Goal: Transaction & Acquisition: Purchase product/service

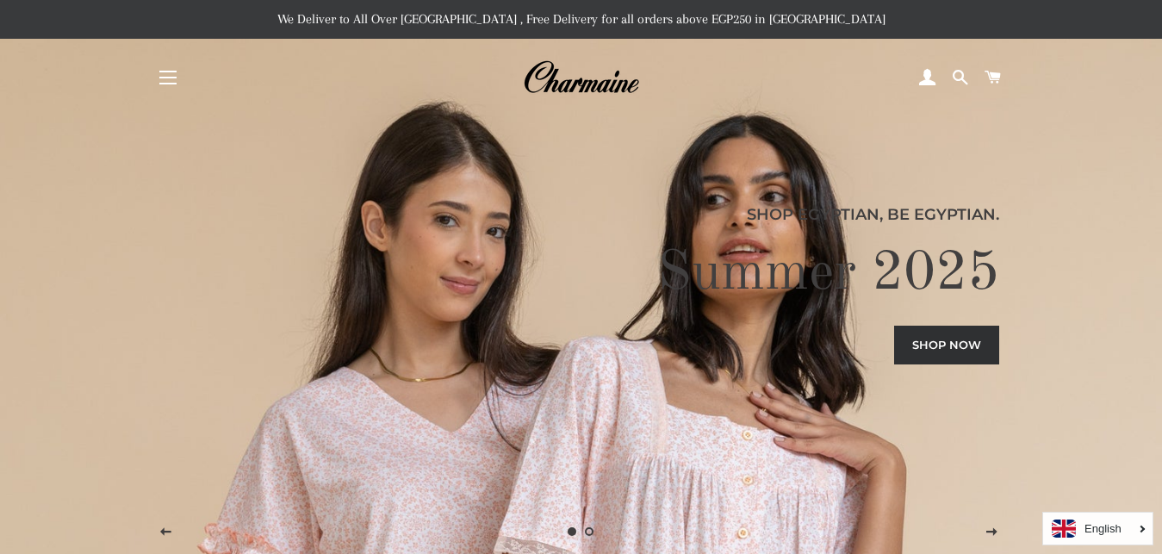
click at [165, 78] on button "Site navigation" at bounding box center [167, 77] width 43 height 43
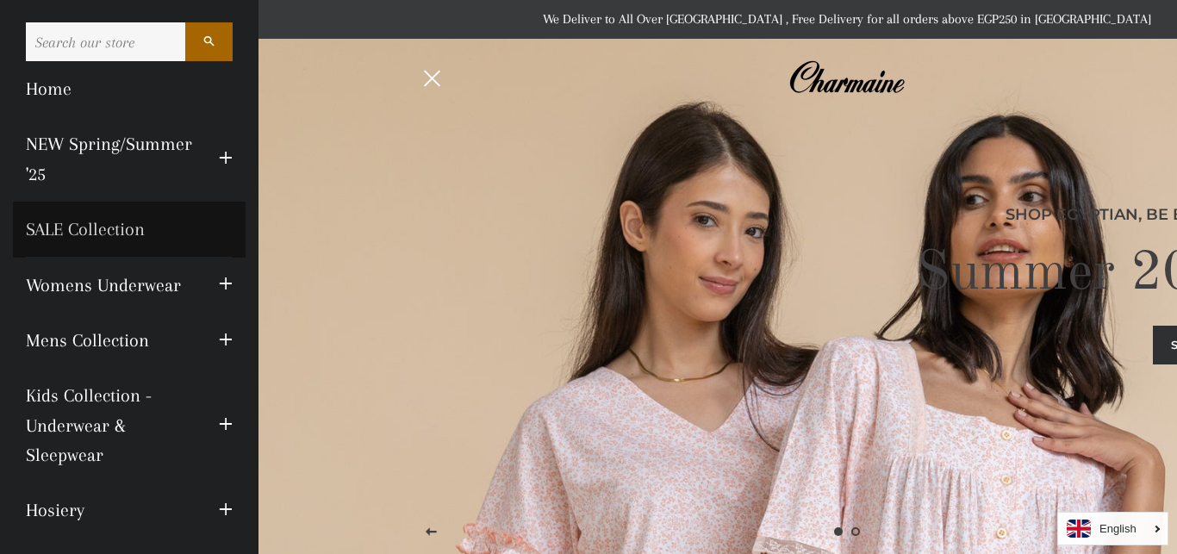
click at [123, 239] on link "SALE Collection" at bounding box center [129, 229] width 233 height 55
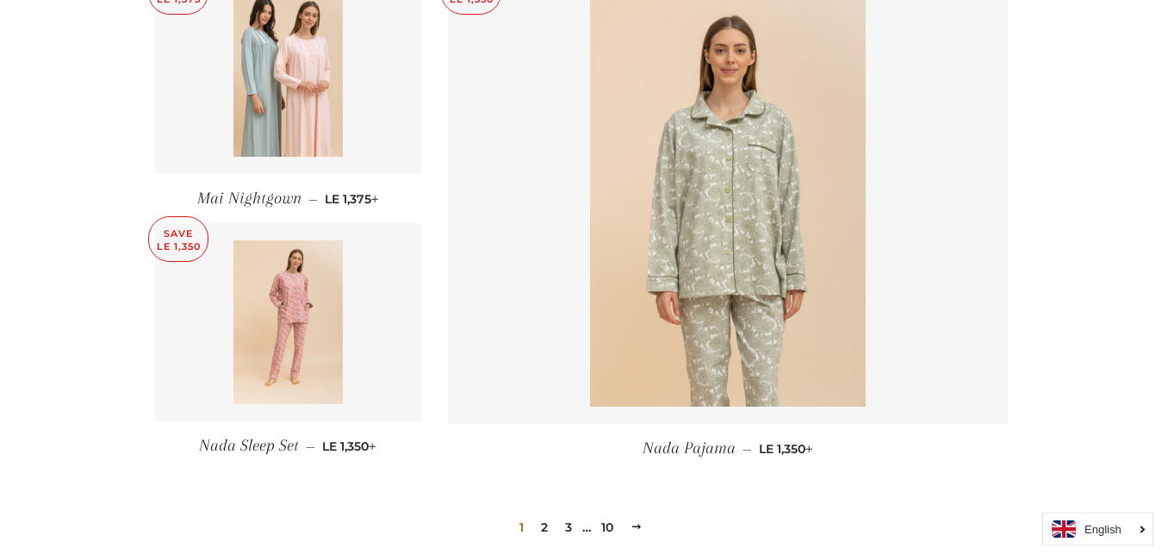
scroll to position [2328, 0]
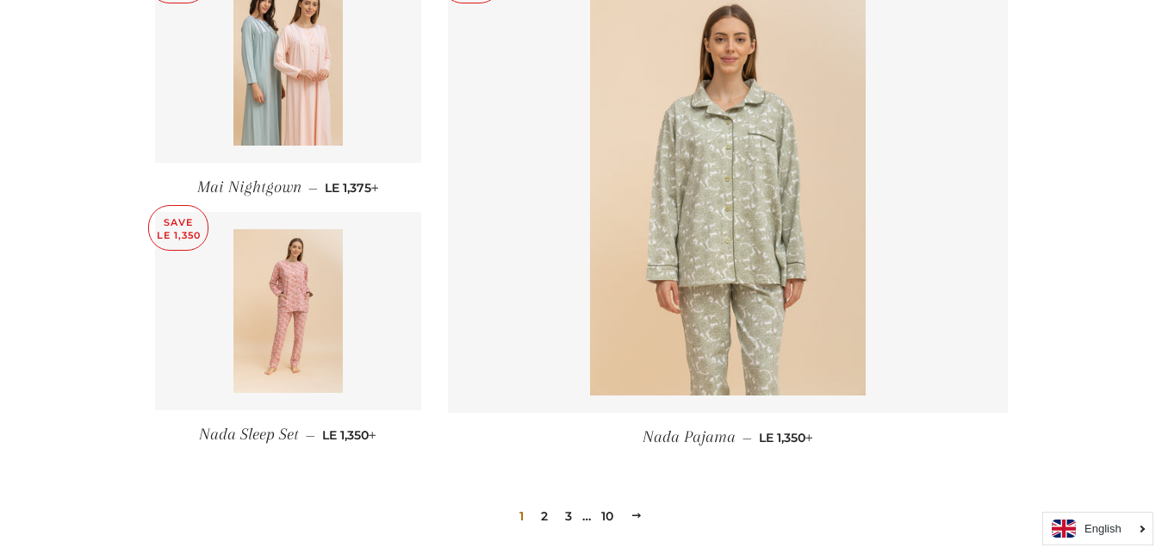
click at [542, 503] on link "2" at bounding box center [544, 516] width 21 height 26
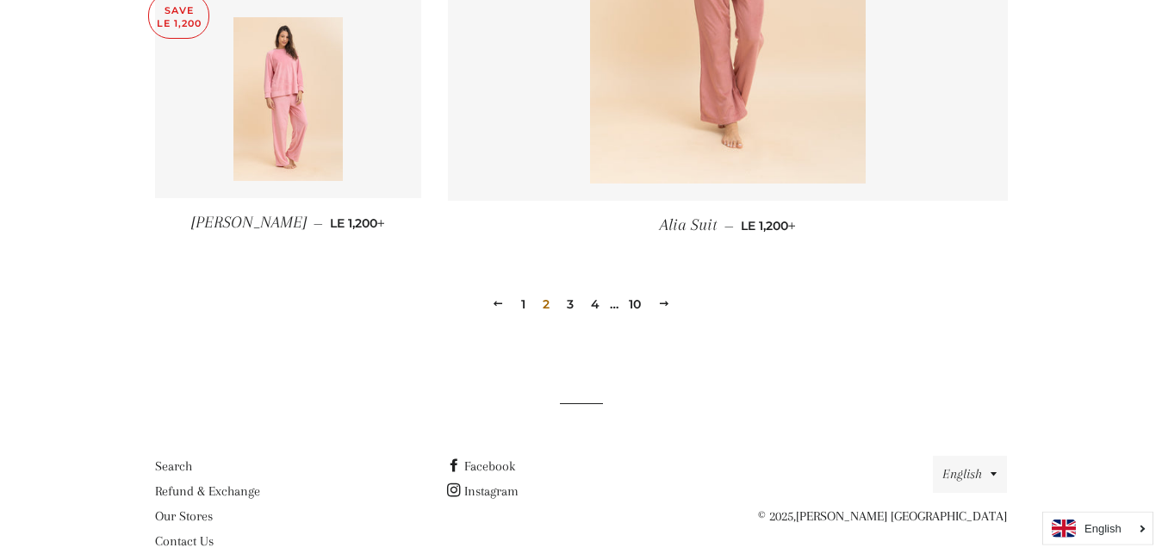
scroll to position [2564, 0]
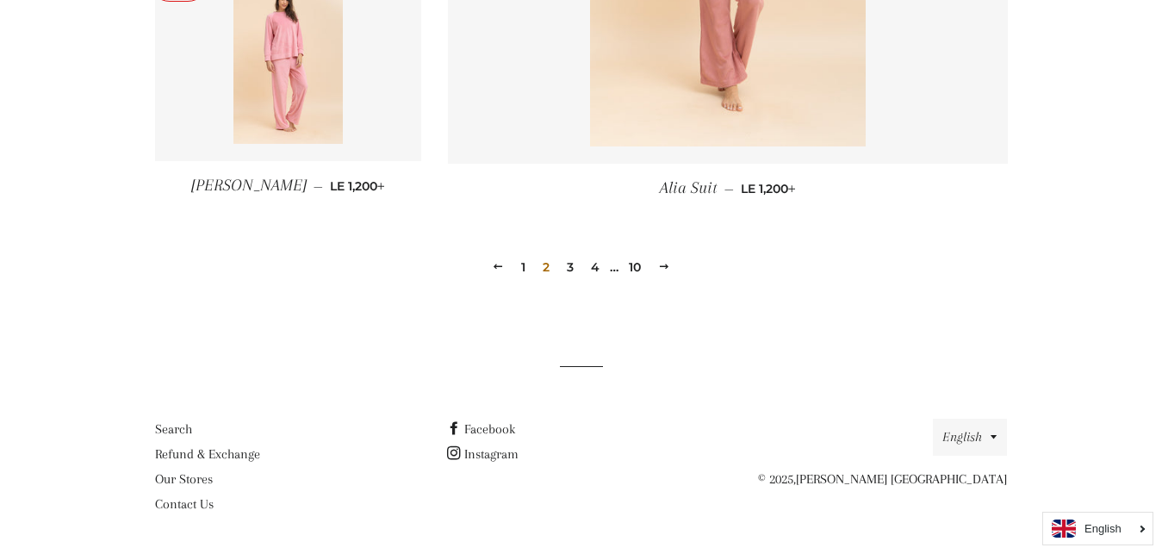
click at [571, 264] on link "3" at bounding box center [570, 267] width 21 height 26
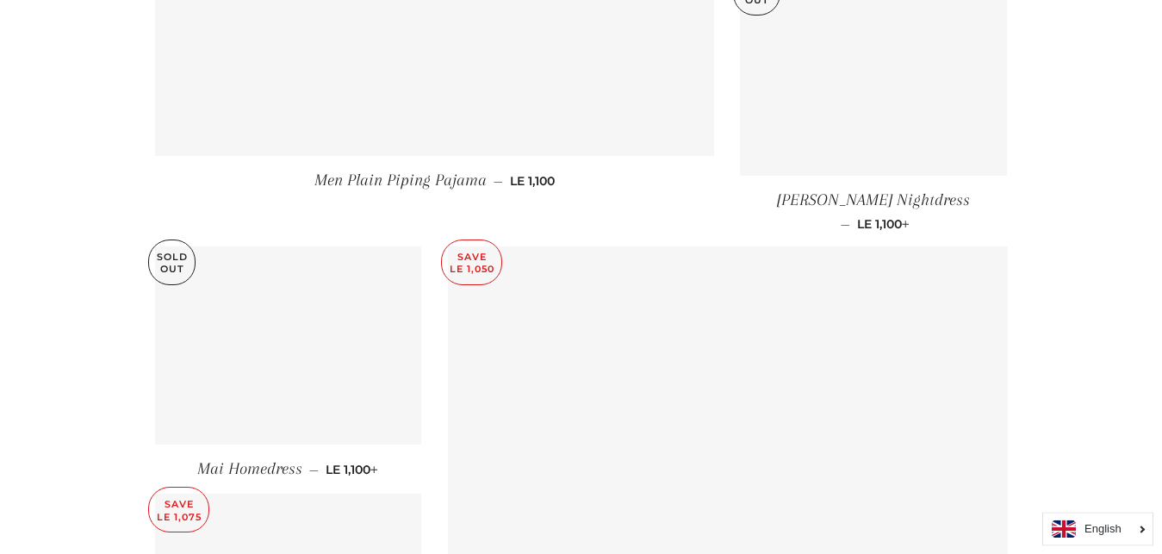
scroll to position [2065, 0]
